Goal: Navigation & Orientation: Find specific page/section

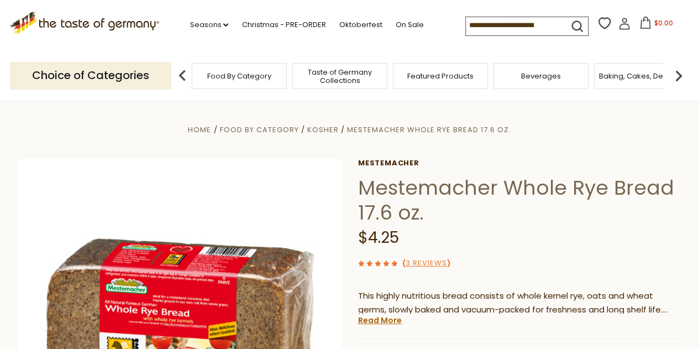
click at [248, 82] on div "Food By Category" at bounding box center [239, 76] width 95 height 26
click at [379, 131] on span "Mestemacher Whole Rye Bread 17.6 oz." at bounding box center [429, 129] width 164 height 10
click at [140, 77] on p "Choice of Categories" at bounding box center [90, 75] width 161 height 27
click at [182, 75] on img at bounding box center [182, 76] width 22 height 22
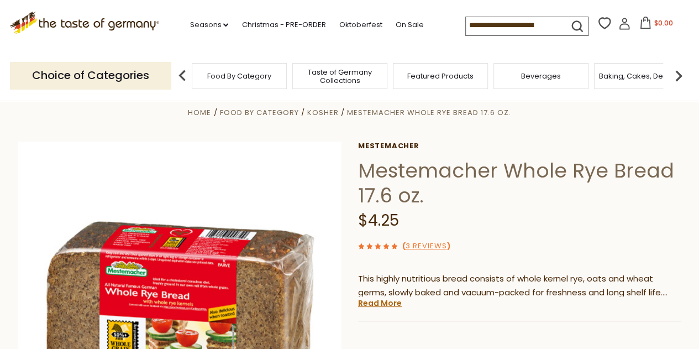
scroll to position [20, 0]
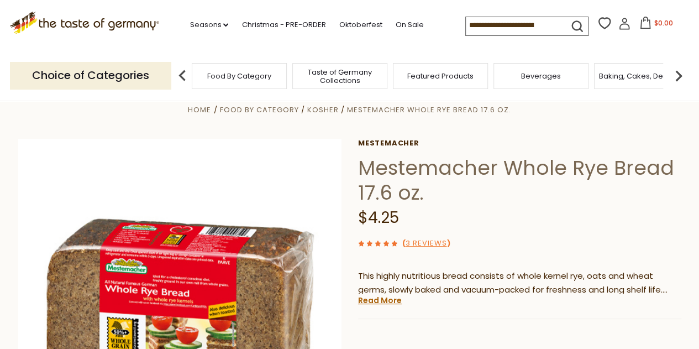
click at [541, 86] on div "Beverages" at bounding box center [540, 76] width 95 height 26
click at [547, 72] on span "Beverages" at bounding box center [541, 76] width 40 height 8
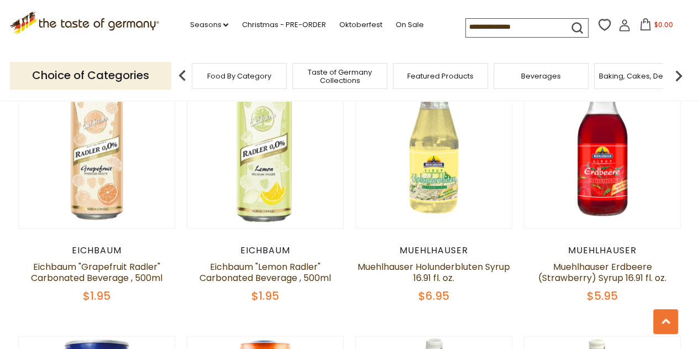
scroll to position [868, 0]
click at [340, 77] on span "Taste of Germany Collections" at bounding box center [334, 76] width 88 height 17
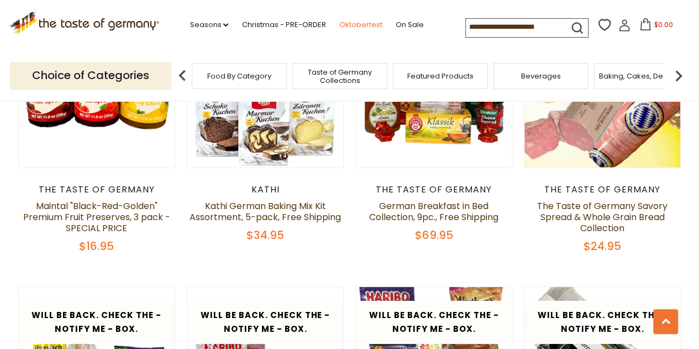
scroll to position [1580, 0]
